Goal: Find specific page/section: Find specific page/section

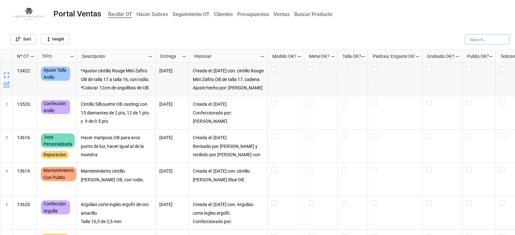
click at [484, 39] on input "text" at bounding box center [487, 39] width 45 height 10
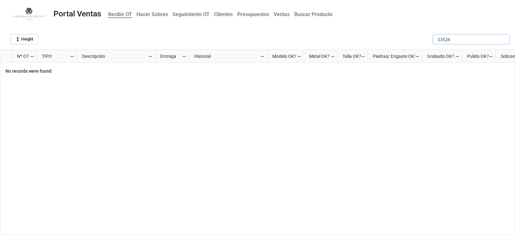
drag, startPoint x: 443, startPoint y: 40, endPoint x: 456, endPoint y: 40, distance: 13.2
click at [456, 40] on input "13526" at bounding box center [471, 39] width 77 height 10
drag, startPoint x: 449, startPoint y: 38, endPoint x: 452, endPoint y: 38, distance: 3.9
click at [452, 38] on input "13608" at bounding box center [471, 39] width 77 height 10
click at [452, 38] on input "13609" at bounding box center [471, 39] width 77 height 10
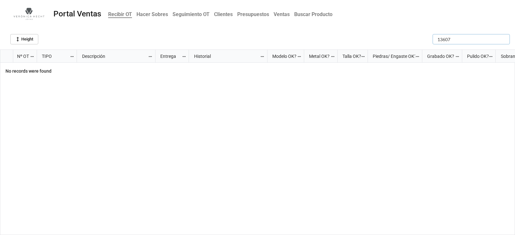
drag, startPoint x: 445, startPoint y: 38, endPoint x: 463, endPoint y: 38, distance: 18.4
click at [463, 38] on input "13607" at bounding box center [471, 39] width 77 height 10
drag, startPoint x: 446, startPoint y: 38, endPoint x: 462, endPoint y: 35, distance: 16.4
click at [462, 35] on input "13611" at bounding box center [471, 39] width 77 height 10
drag, startPoint x: 447, startPoint y: 42, endPoint x: 472, endPoint y: 41, distance: 25.5
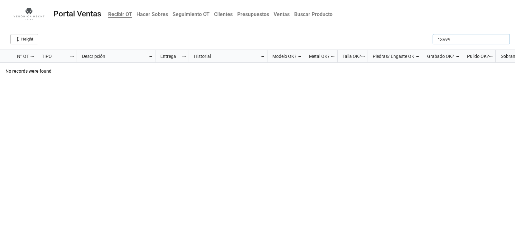
click at [472, 41] on input "13699" at bounding box center [471, 39] width 77 height 10
type input "13623"
